Goal: Navigation & Orientation: Find specific page/section

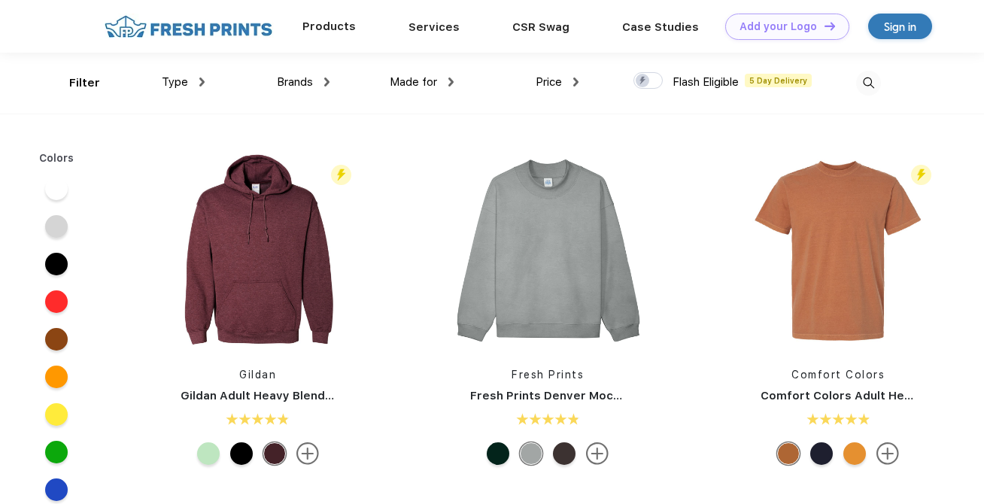
scroll to position [1, 0]
click at [198, 83] on div "Type" at bounding box center [183, 81] width 43 height 17
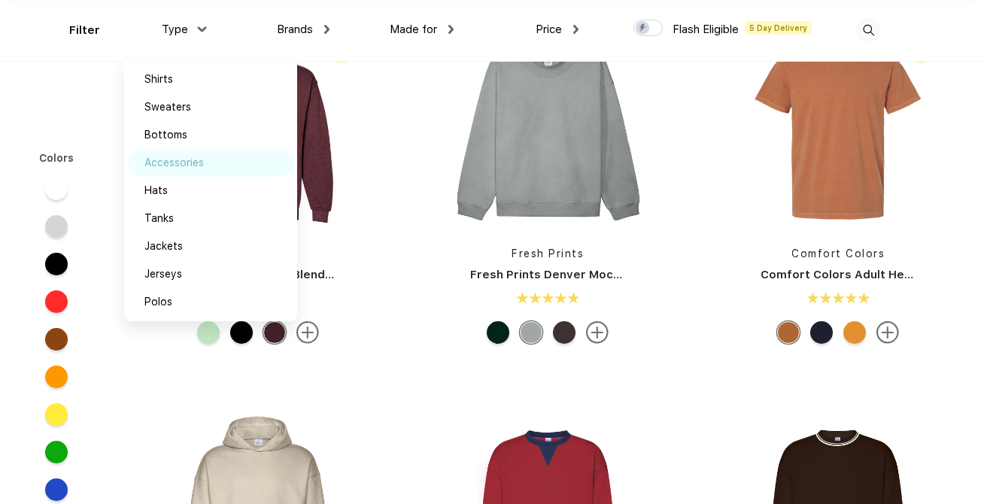
scroll to position [0, 0]
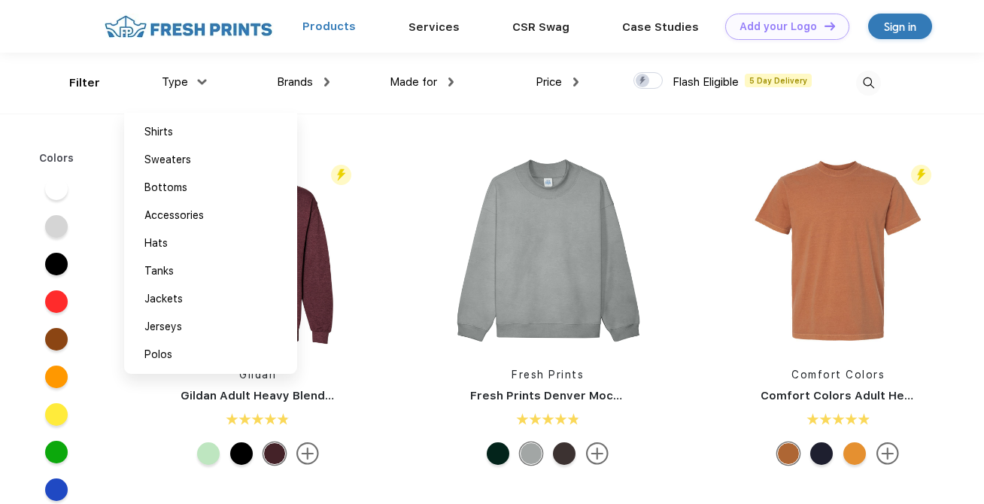
click at [340, 31] on link "Products" at bounding box center [328, 27] width 53 height 14
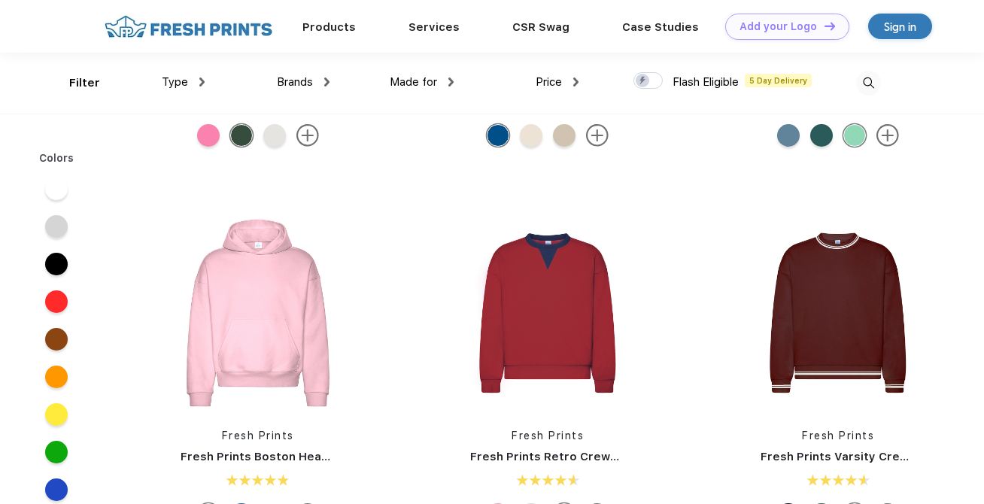
scroll to position [175, 0]
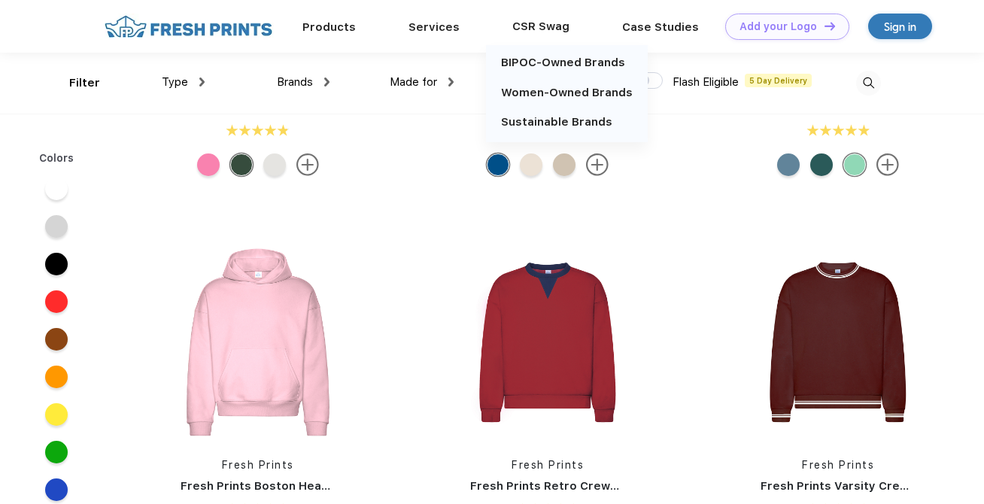
click at [534, 28] on div "CSR Swag" at bounding box center [541, 27] width 110 height 20
click at [557, 59] on link "BIPOC-Owned Brands" at bounding box center [563, 63] width 124 height 14
